Goal: Task Accomplishment & Management: Manage account settings

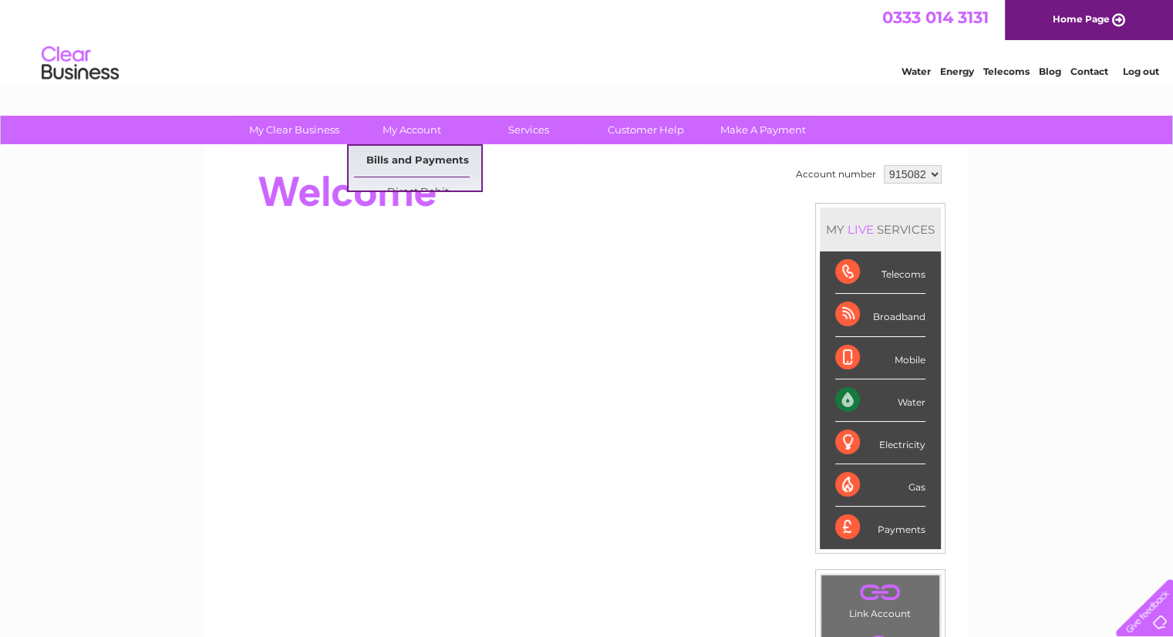
click at [426, 155] on link "Bills and Payments" at bounding box center [417, 161] width 127 height 31
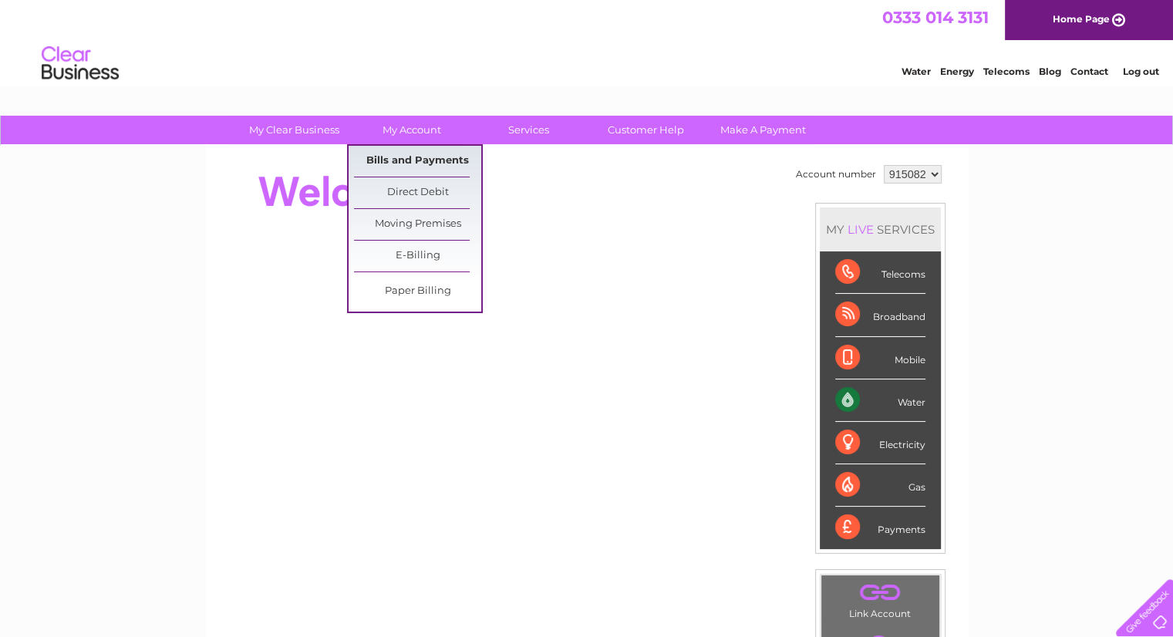
click at [410, 156] on link "Bills and Payments" at bounding box center [417, 161] width 127 height 31
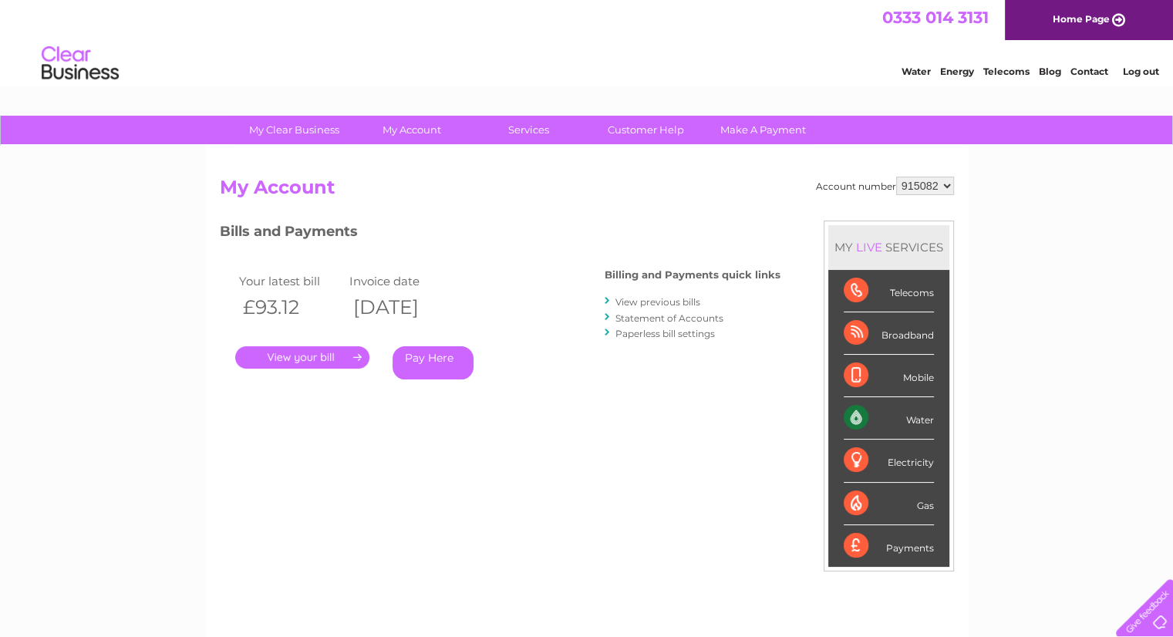
click at [319, 355] on link "." at bounding box center [302, 357] width 134 height 22
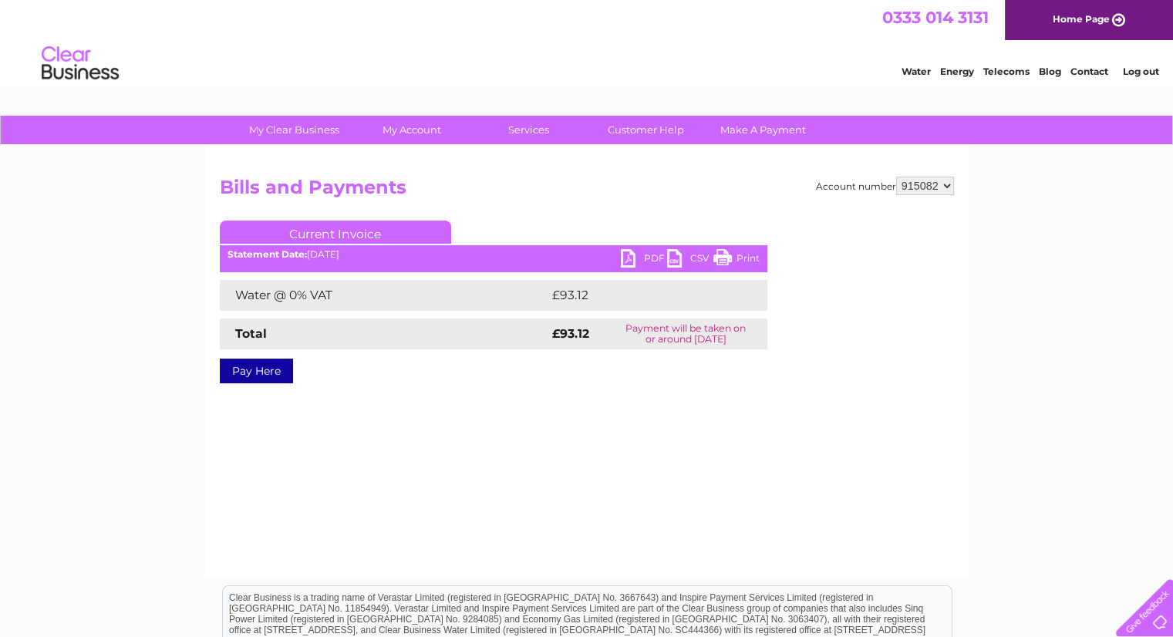
click at [646, 251] on link "PDF" at bounding box center [644, 260] width 46 height 22
